Goal: Communication & Community: Send Email

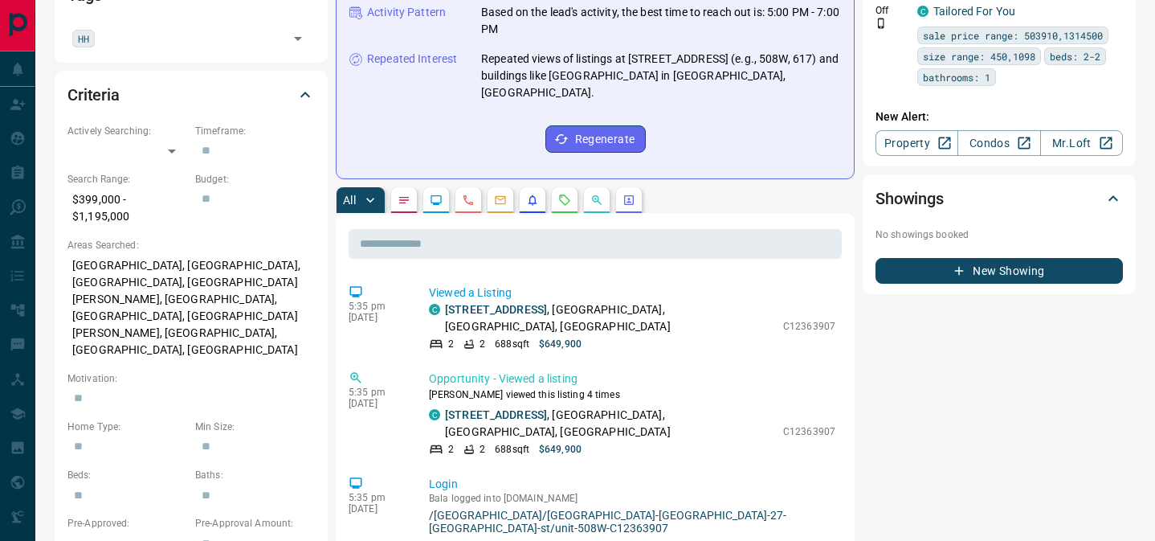
scroll to position [476, 0]
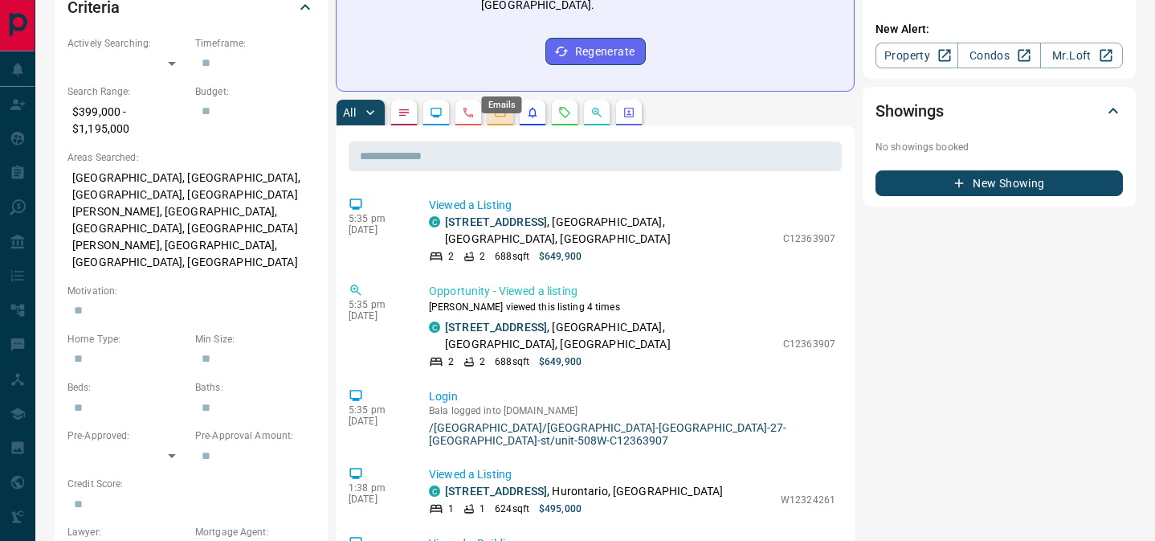
click at [495, 106] on icon "Emails" at bounding box center [500, 112] width 13 height 13
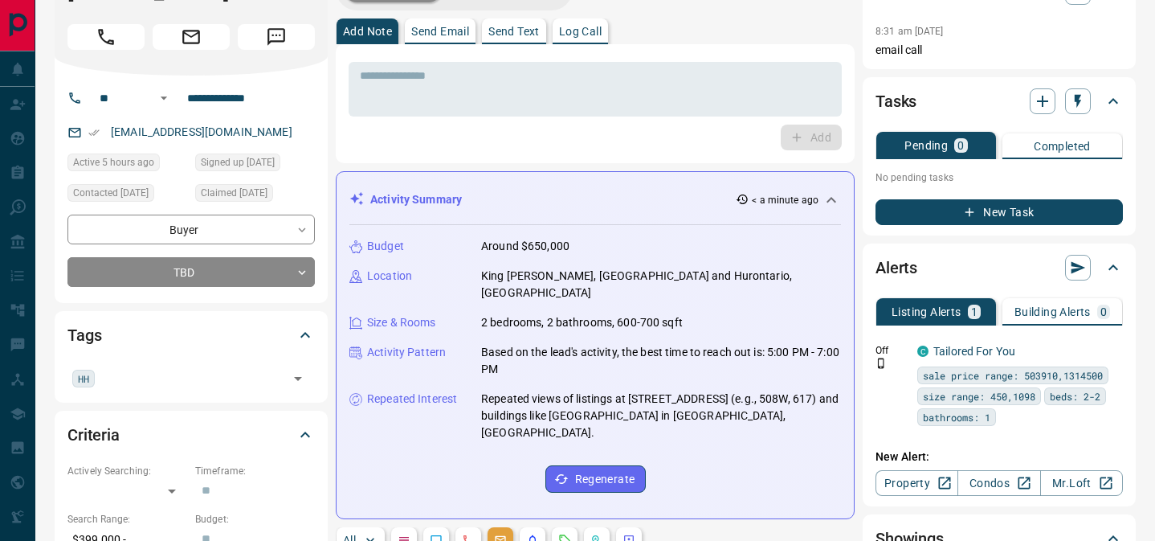
scroll to position [0, 0]
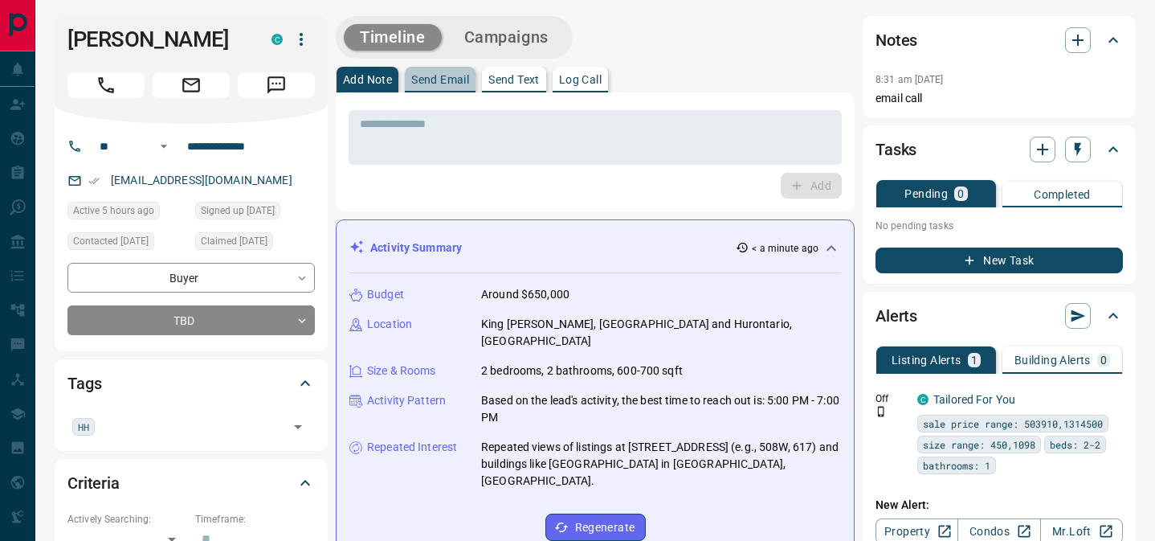
click at [448, 84] on p "Send Email" at bounding box center [440, 79] width 58 height 11
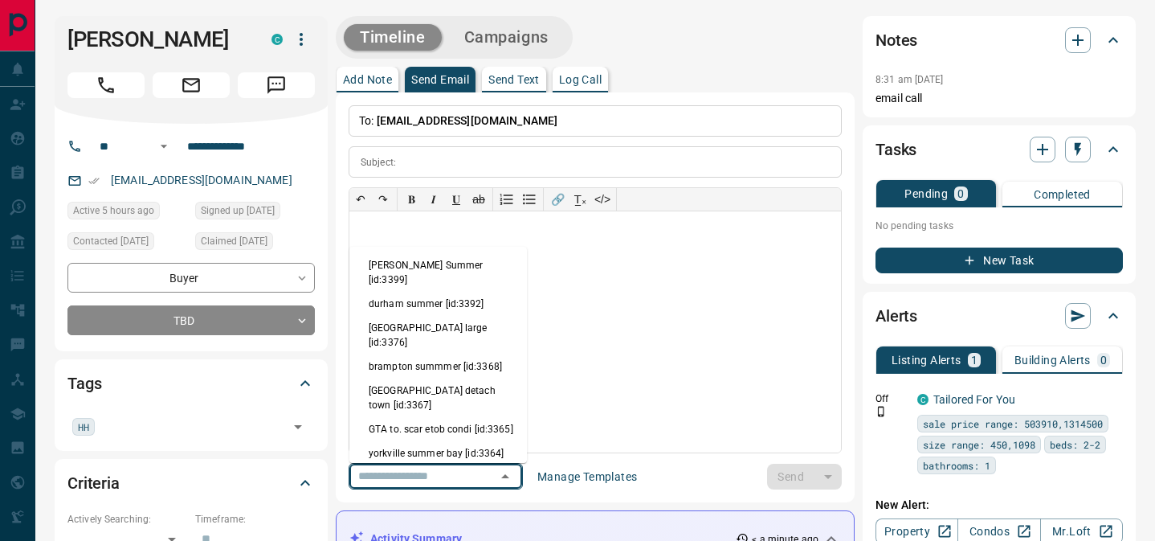
click at [447, 473] on input "text" at bounding box center [413, 476] width 122 height 20
click at [440, 489] on li "downtown summer [id:3349]" at bounding box center [438, 501] width 178 height 24
type input "**********"
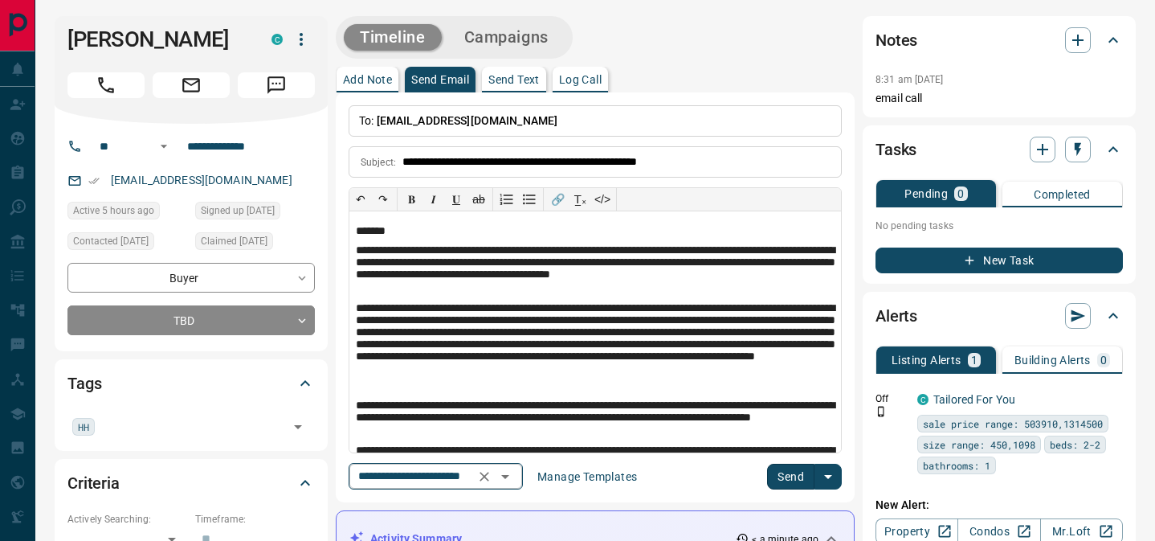
click at [440, 469] on input "**********" at bounding box center [413, 476] width 122 height 20
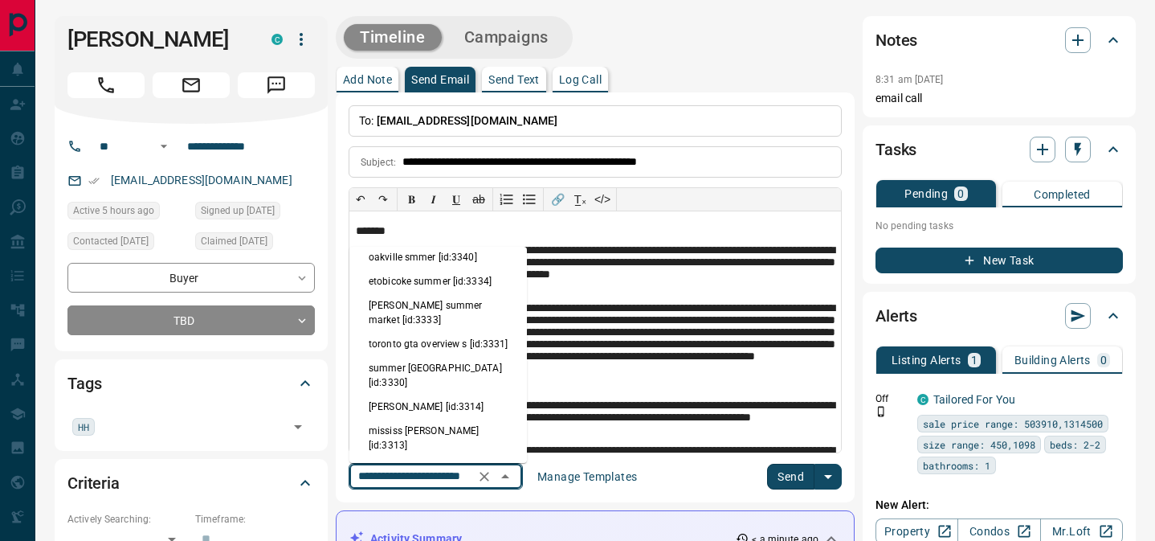
scroll to position [313, 0]
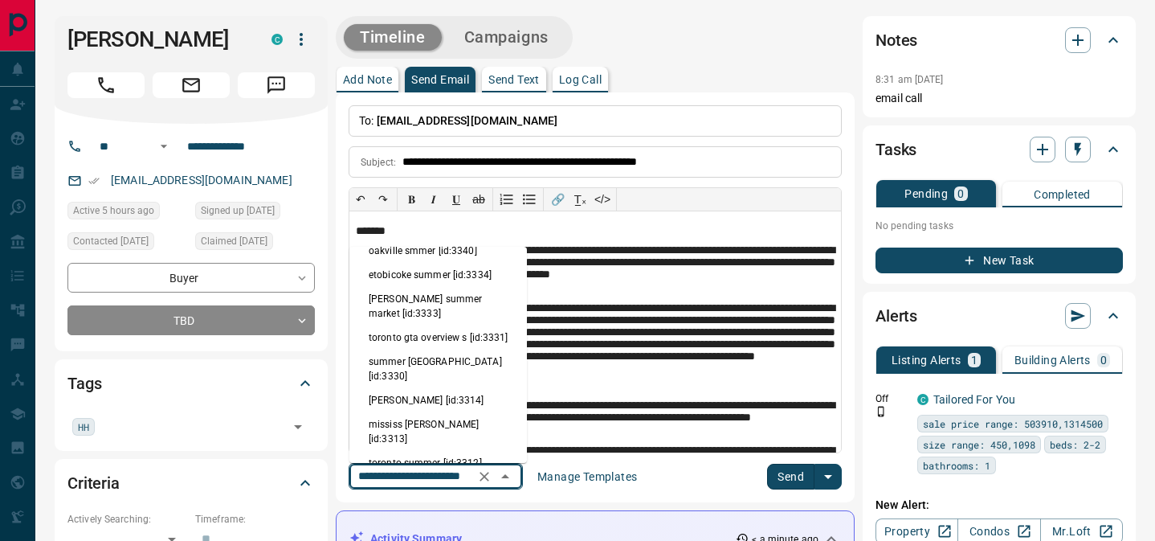
click at [437, 499] on li "conds e w c [id:3251]" at bounding box center [438, 511] width 178 height 24
type input "**********"
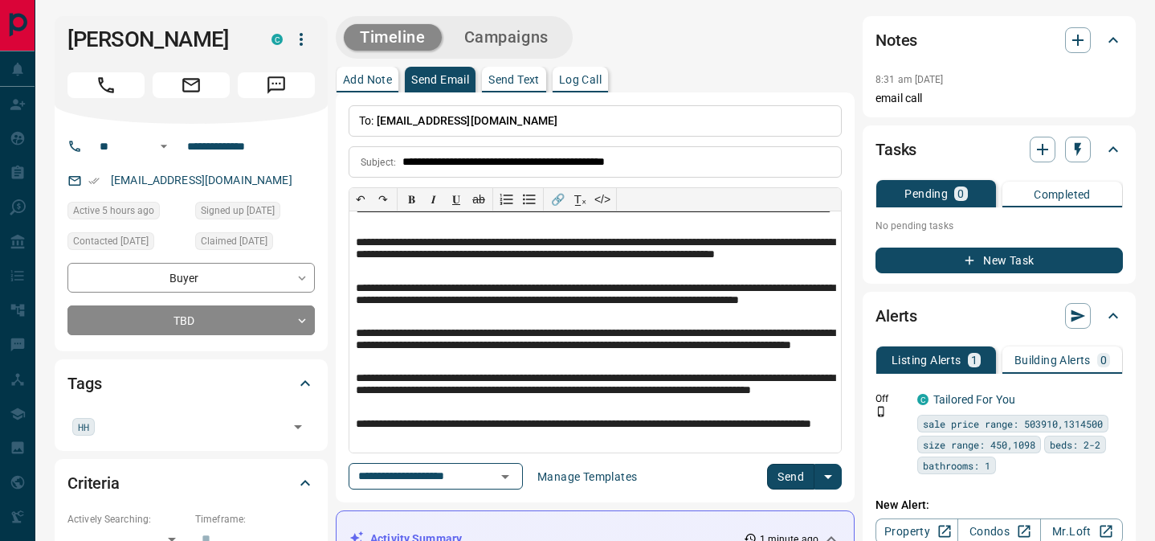
scroll to position [57, 0]
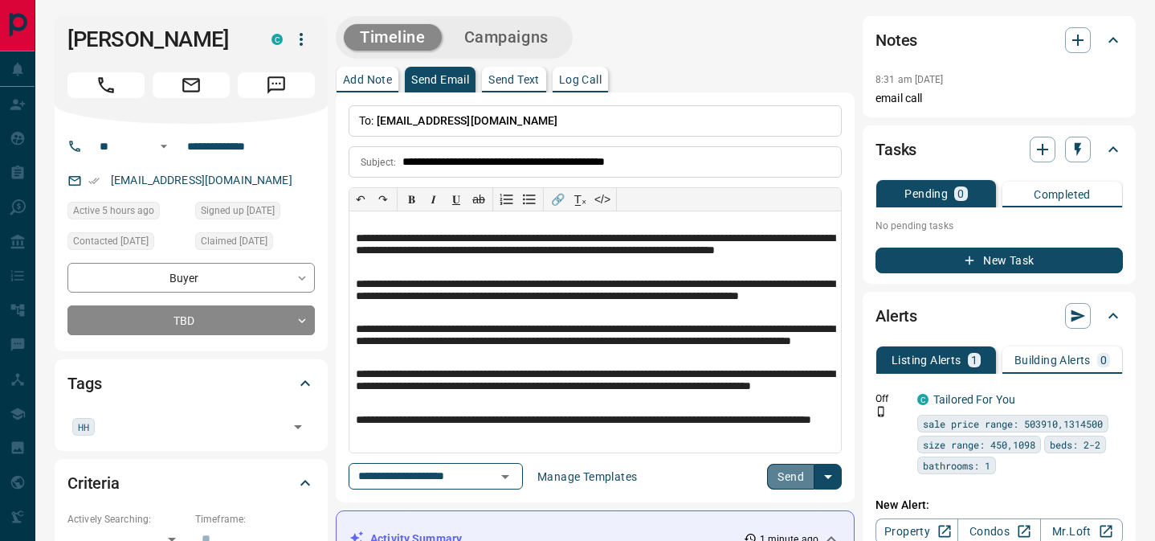
click at [794, 472] on button "Send" at bounding box center [790, 477] width 47 height 26
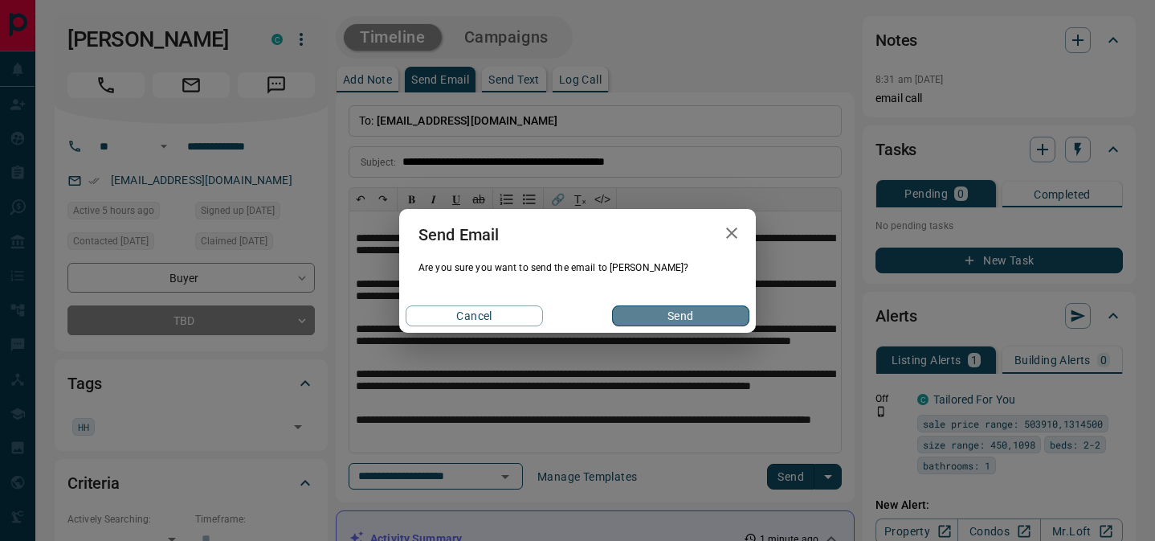
click at [692, 316] on button "Send" at bounding box center [680, 315] width 137 height 21
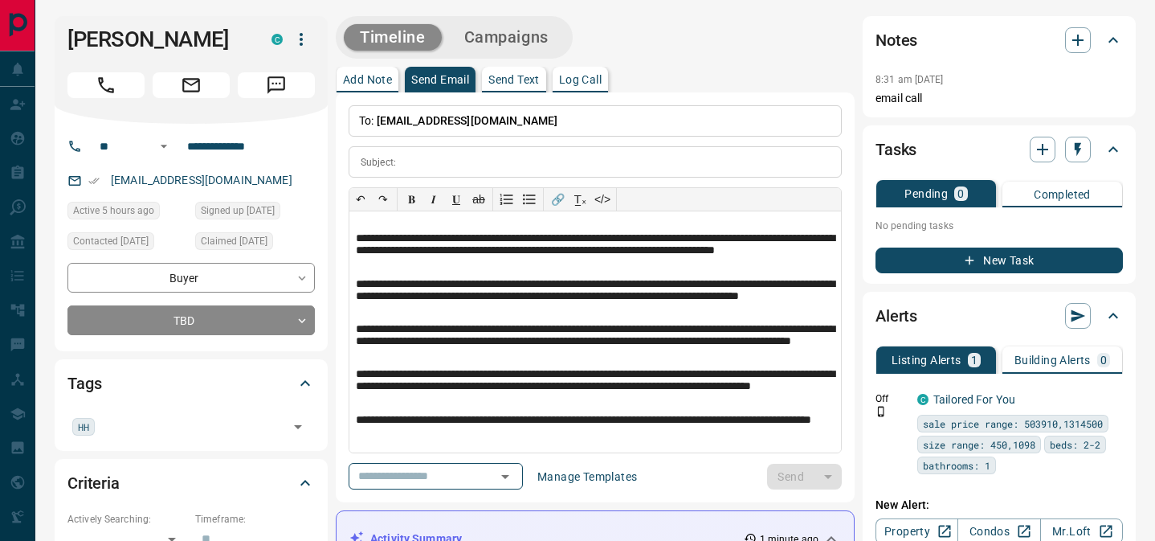
scroll to position [0, 0]
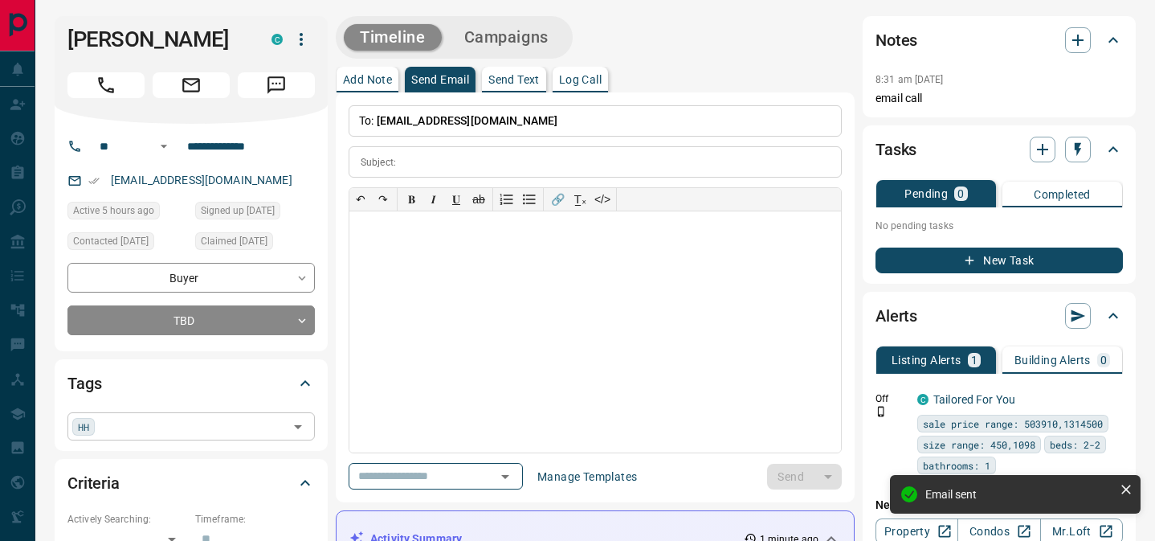
click at [253, 427] on input "text" at bounding box center [192, 426] width 184 height 18
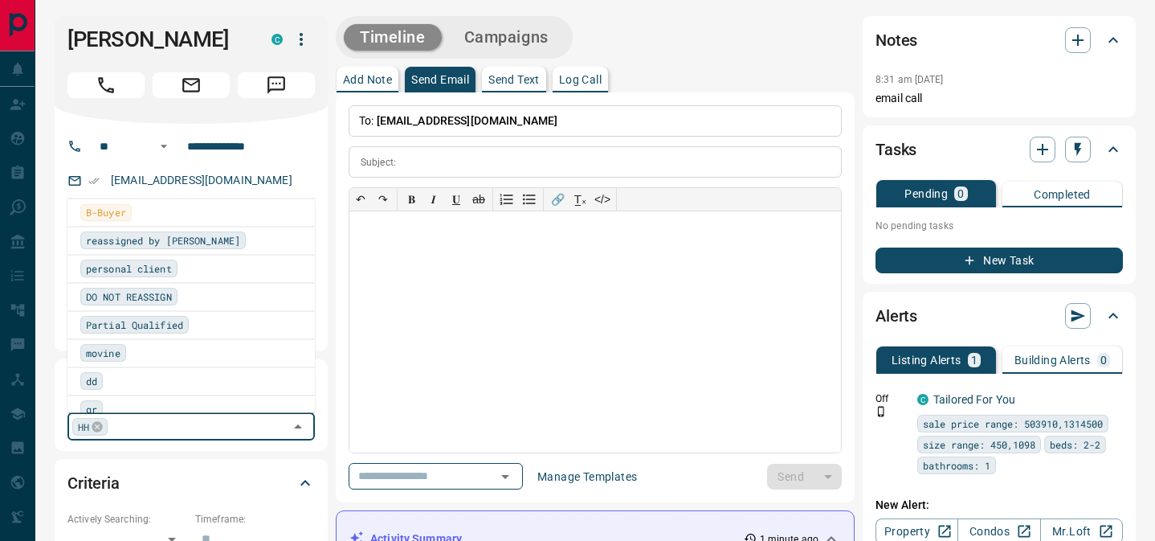
scroll to position [1376, 0]
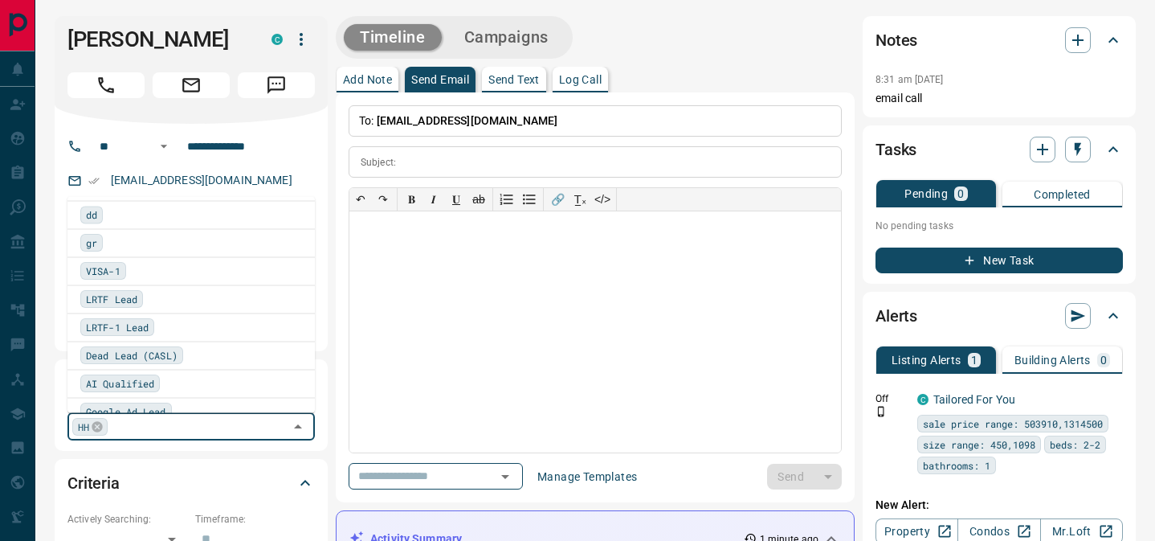
click at [199, 242] on div "gr" at bounding box center [191, 243] width 222 height 18
